Goal: Task Accomplishment & Management: Use online tool/utility

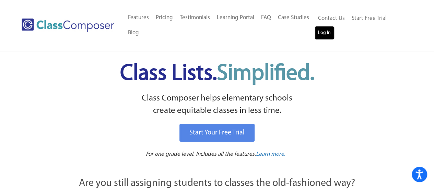
click at [324, 28] on link "Log In" at bounding box center [325, 33] width 20 height 14
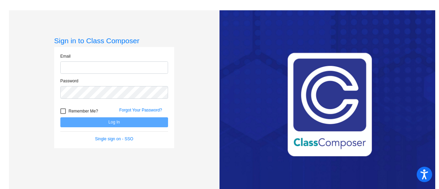
type input "adamsb@bbhcsd.org"
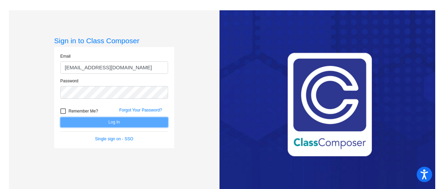
click at [125, 120] on button "Log In" at bounding box center [114, 122] width 108 height 10
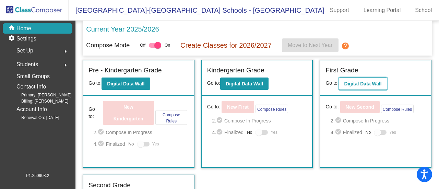
click at [361, 87] on button "Digital Data Wall" at bounding box center [363, 84] width 48 height 12
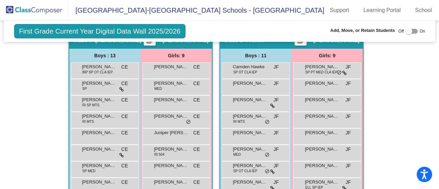
scroll to position [1006, 0]
